Goal: Navigation & Orientation: Find specific page/section

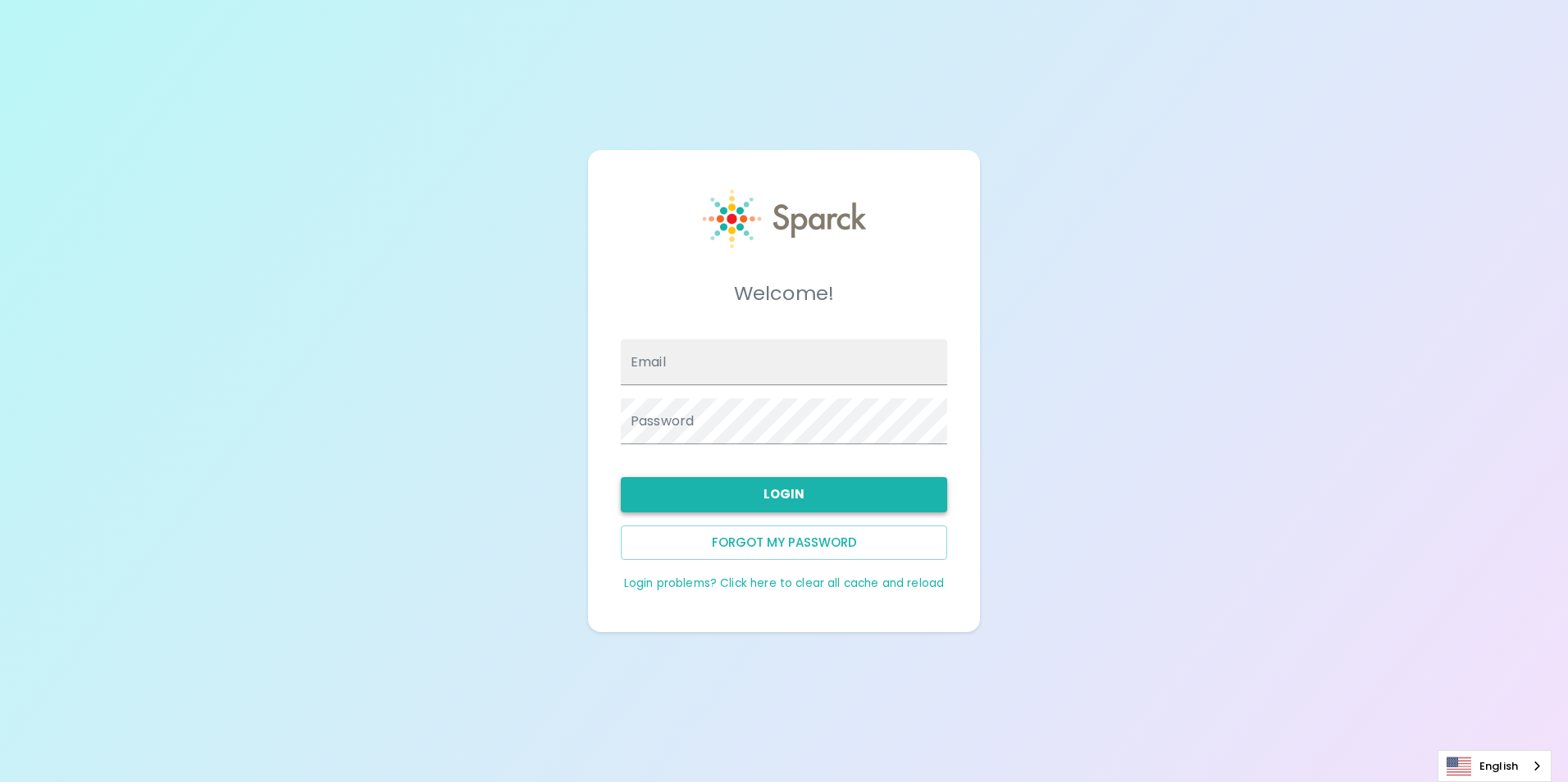
type input "[EMAIL_ADDRESS][DOMAIN_NAME]"
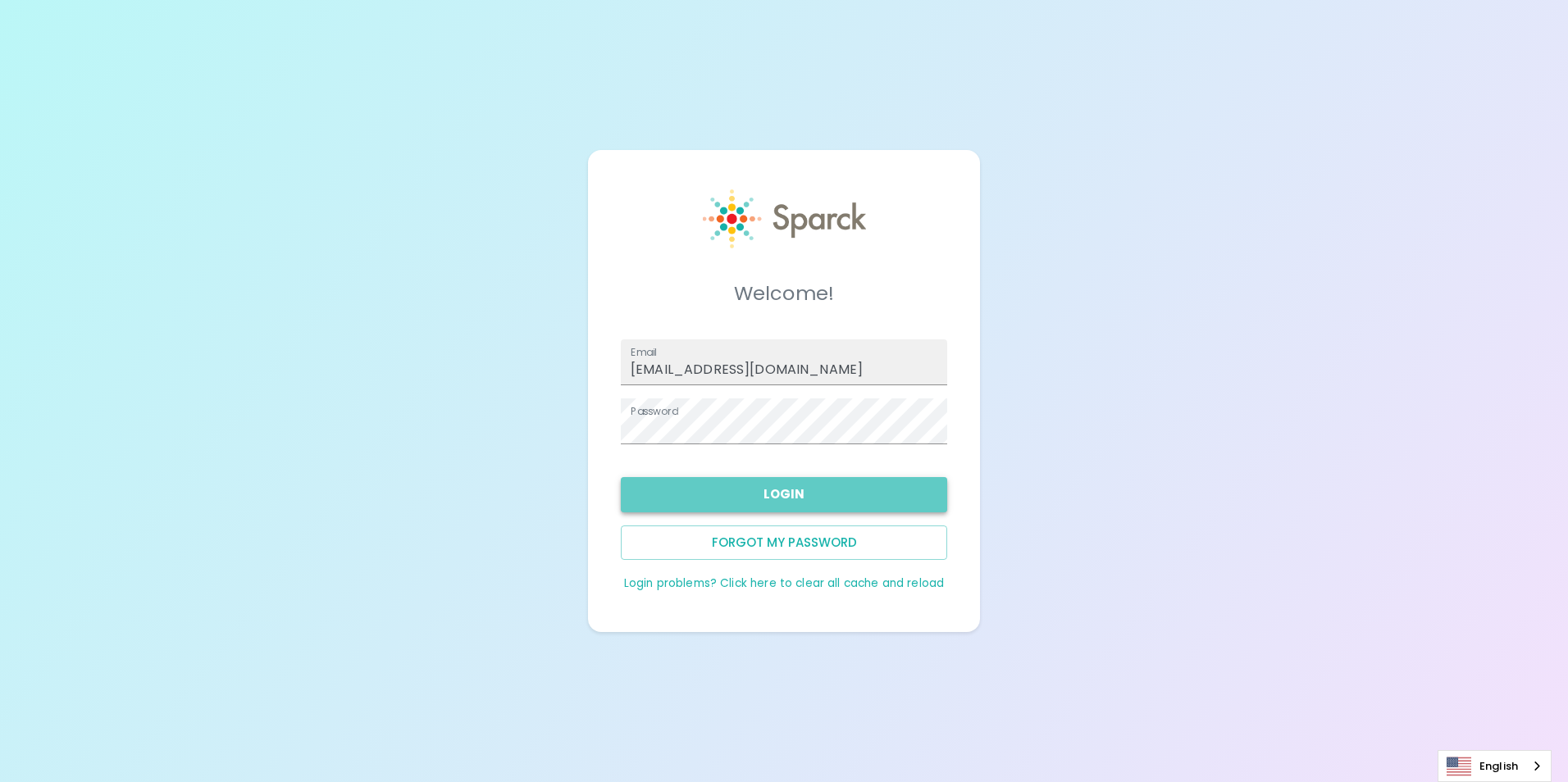
click at [809, 490] on button "Login" at bounding box center [784, 495] width 327 height 35
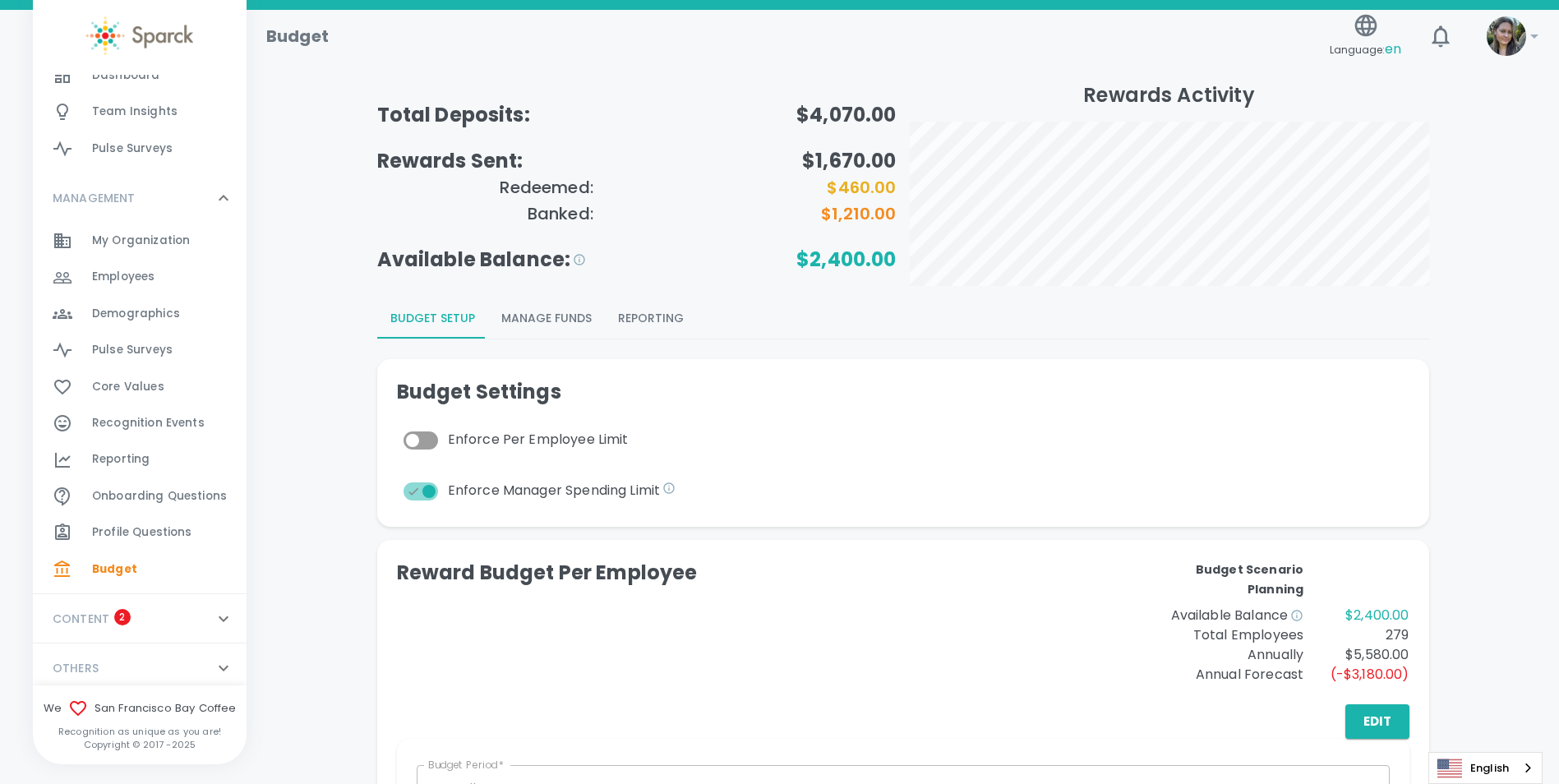
scroll to position [220, 0]
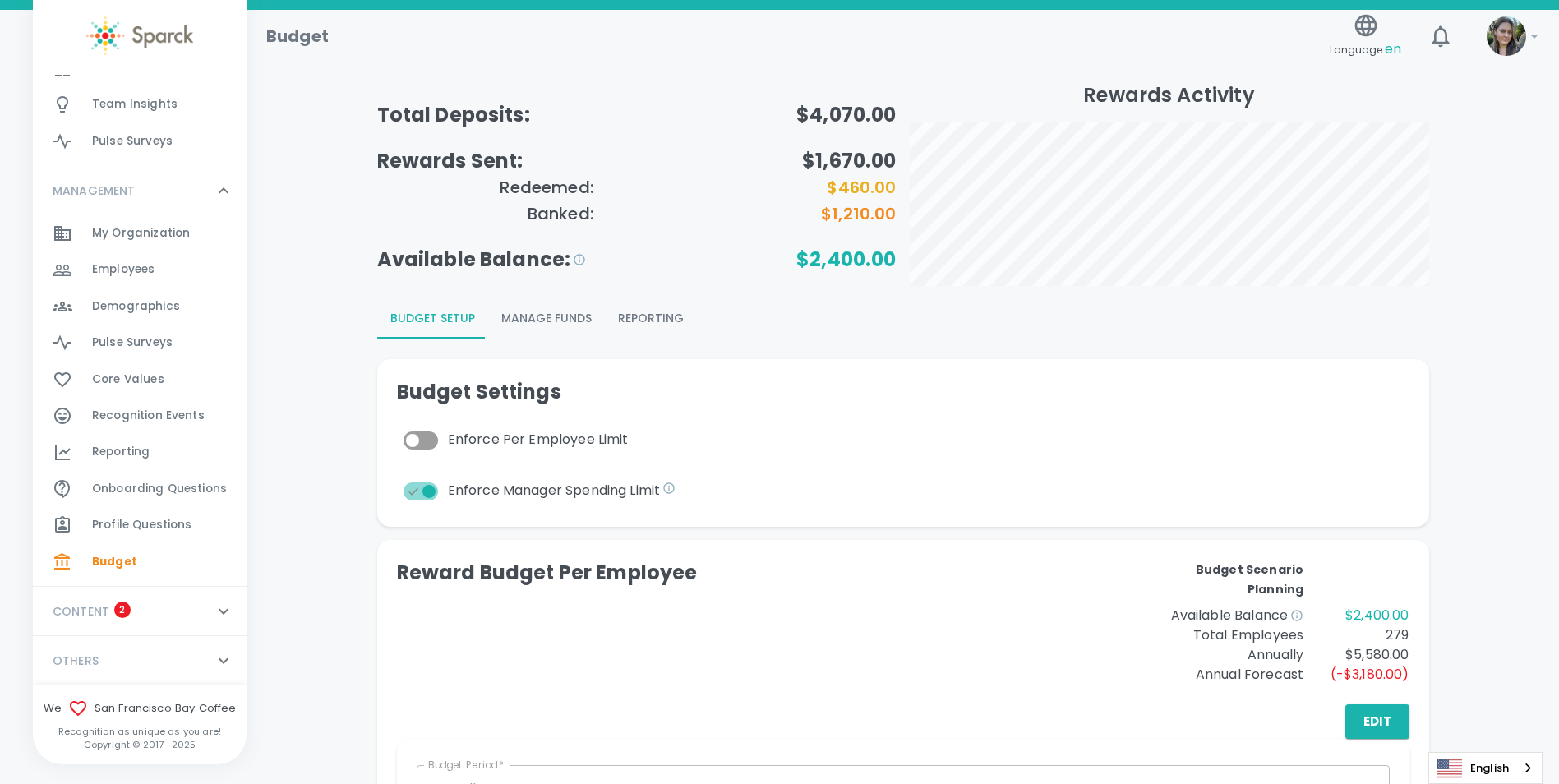
click at [676, 320] on button "Reporting" at bounding box center [650, 318] width 92 height 39
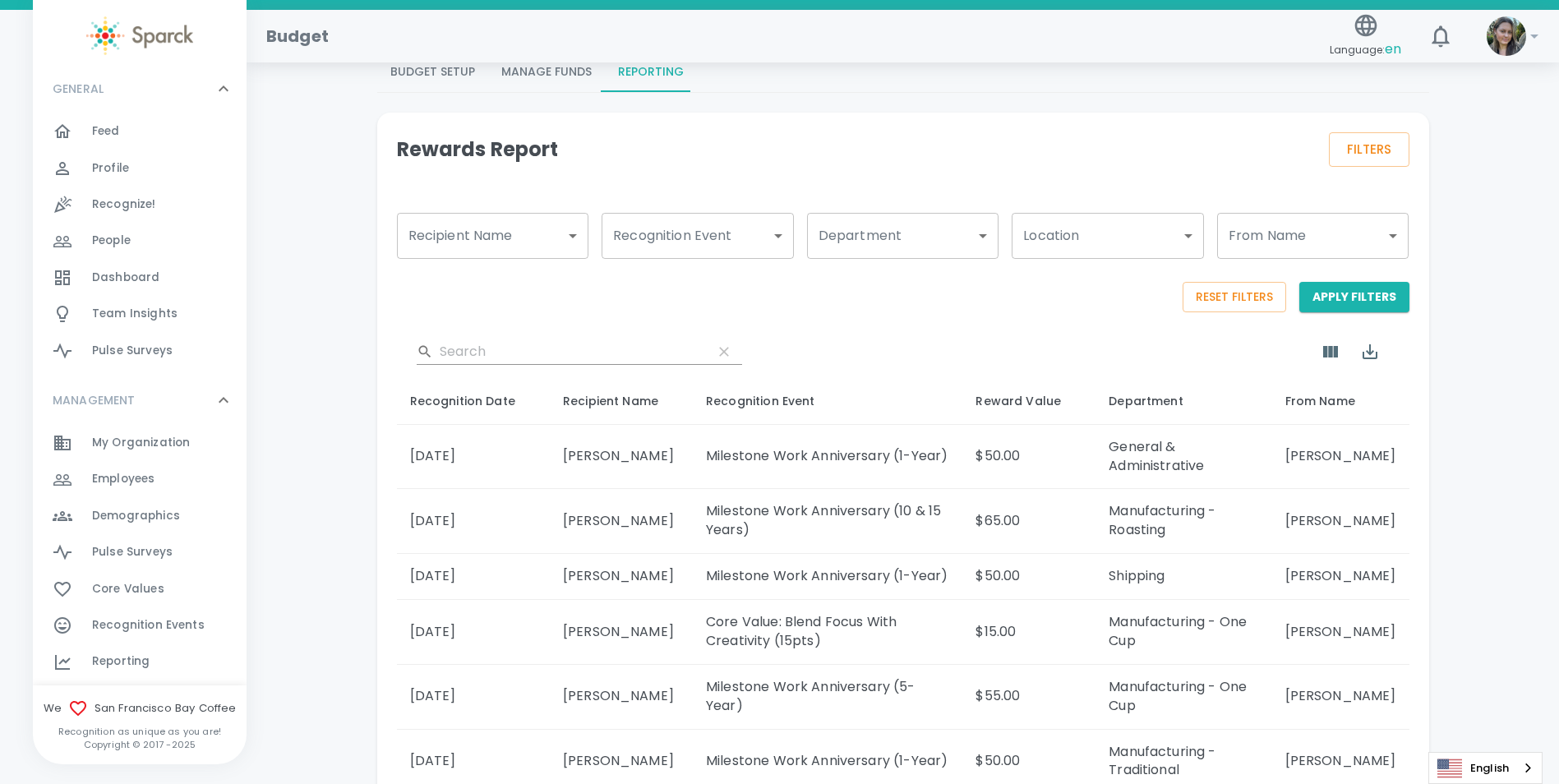
scroll to position [0, 0]
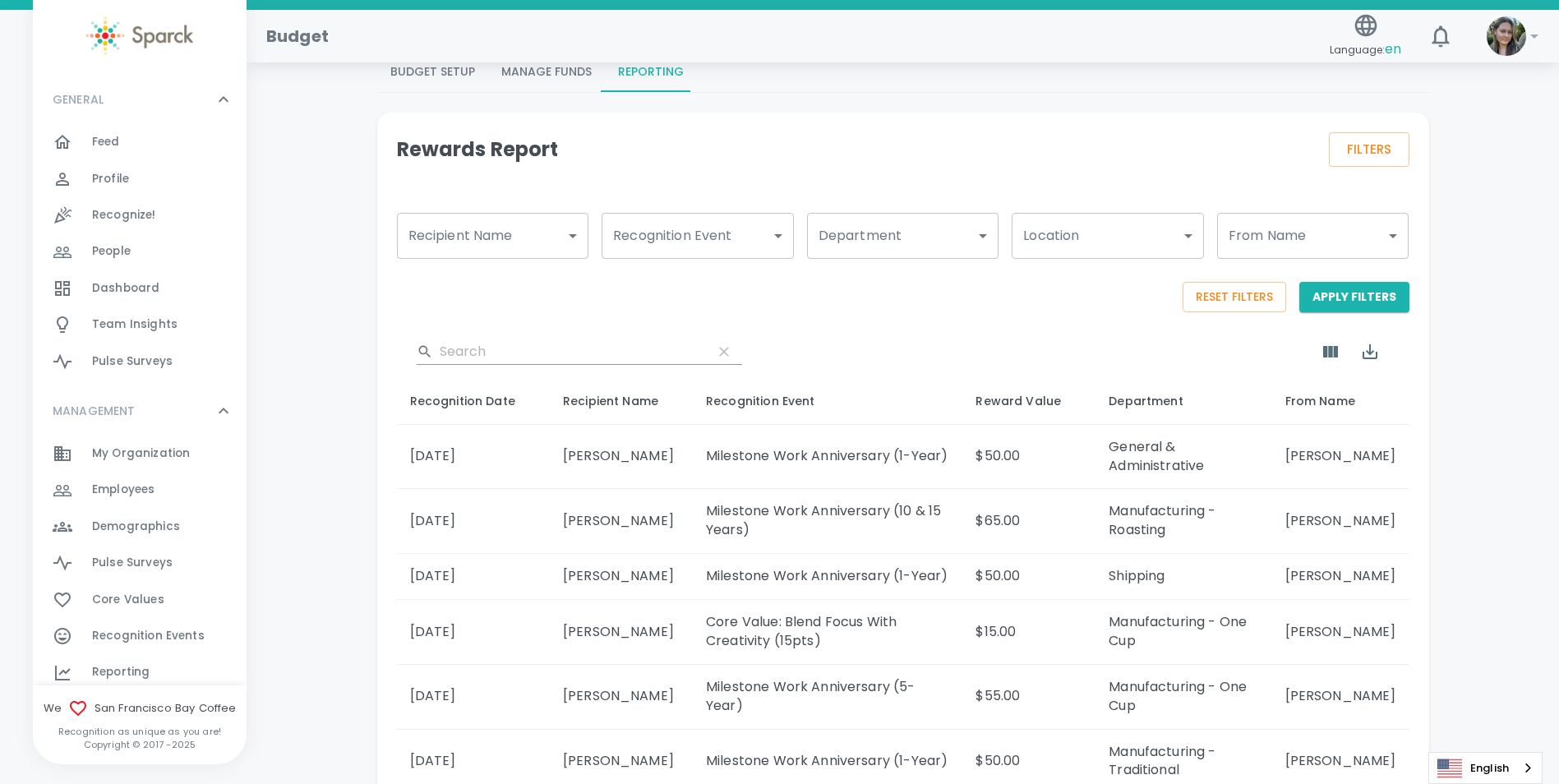
click at [153, 148] on div "Feed 0" at bounding box center [169, 142] width 154 height 23
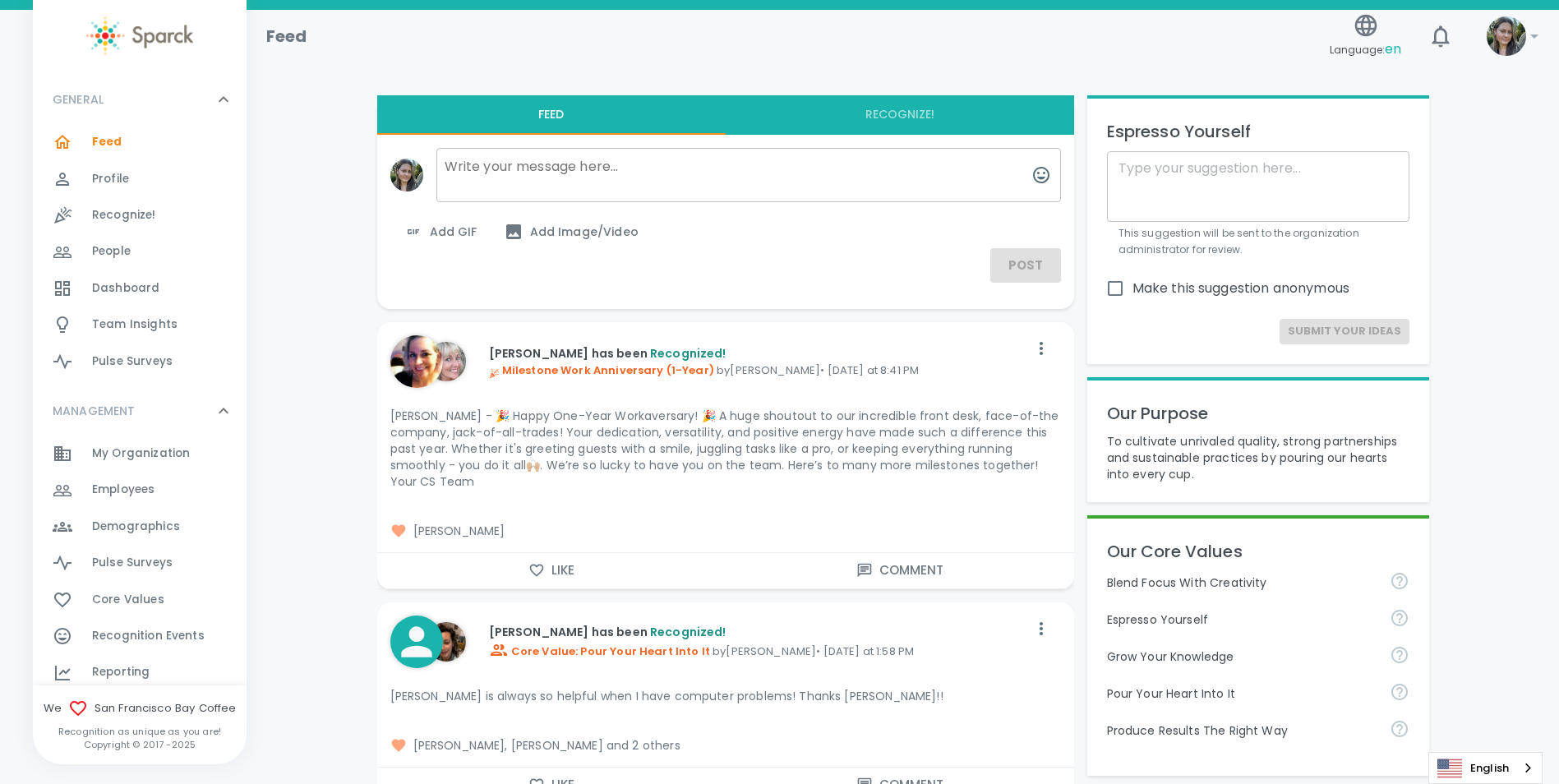
click at [561, 553] on button "Like" at bounding box center [552, 571] width 349 height 35
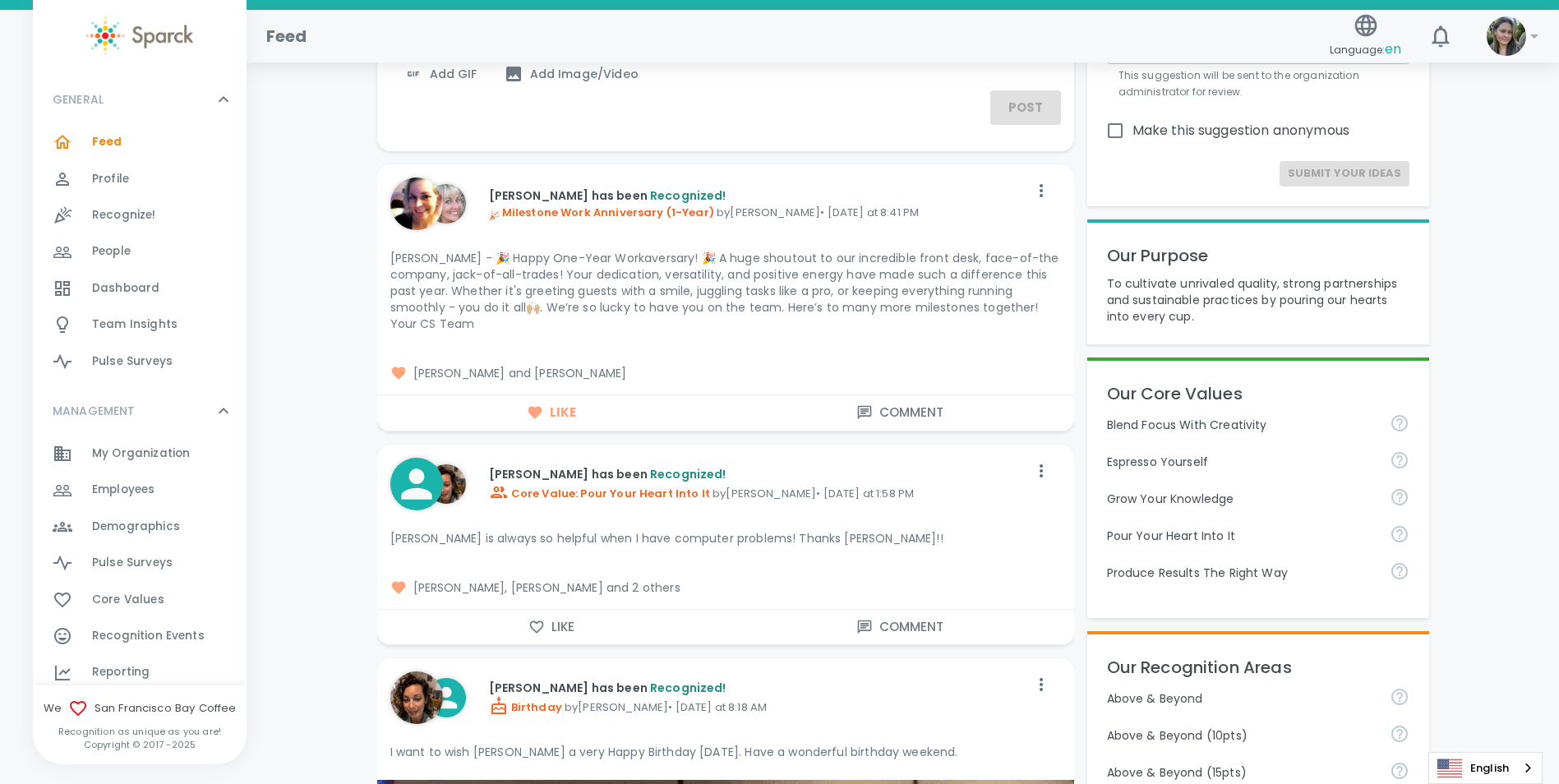
scroll to position [164, 0]
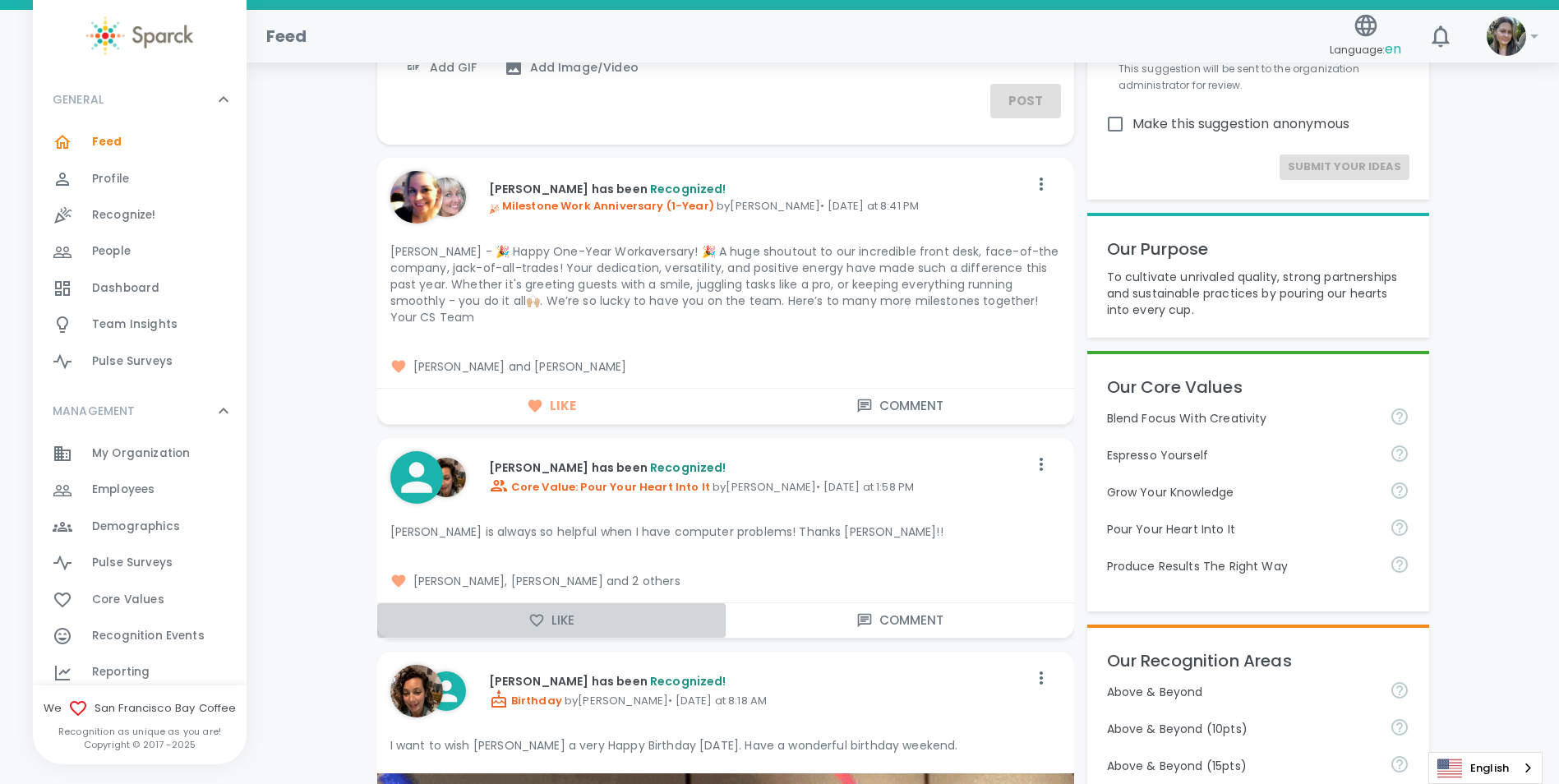
click at [555, 606] on button "Like" at bounding box center [552, 620] width 349 height 35
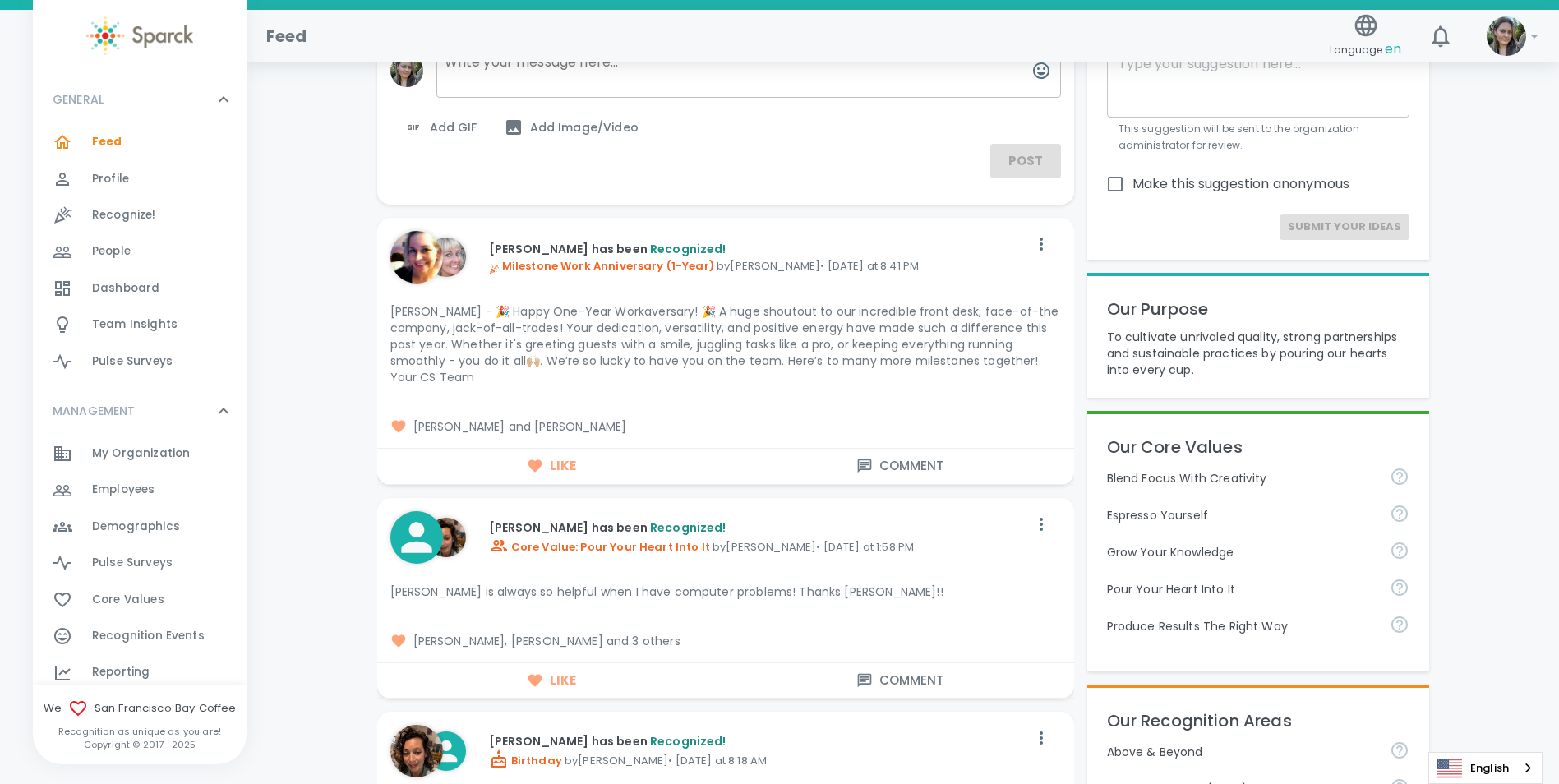
scroll to position [0, 0]
